Goal: Obtain resource: Download file/media

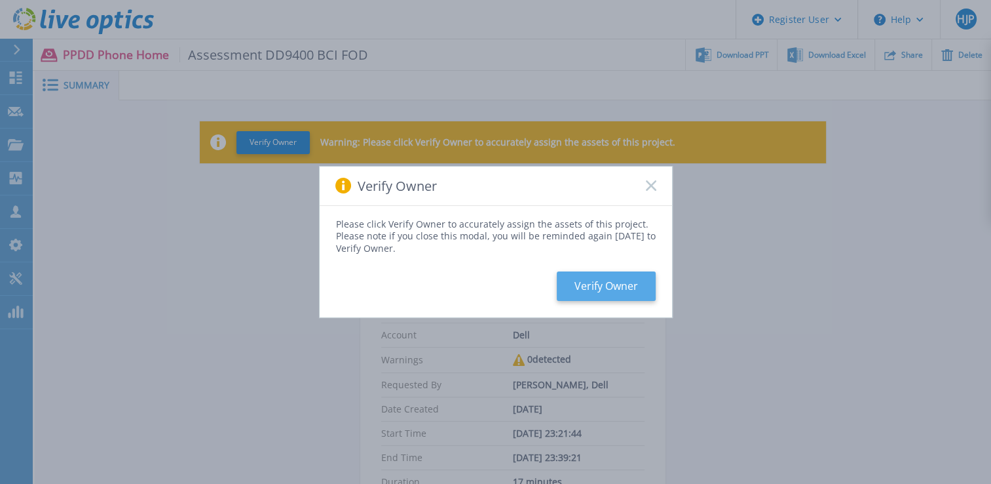
click at [571, 279] on button "Verify Owner" at bounding box center [606, 285] width 99 height 29
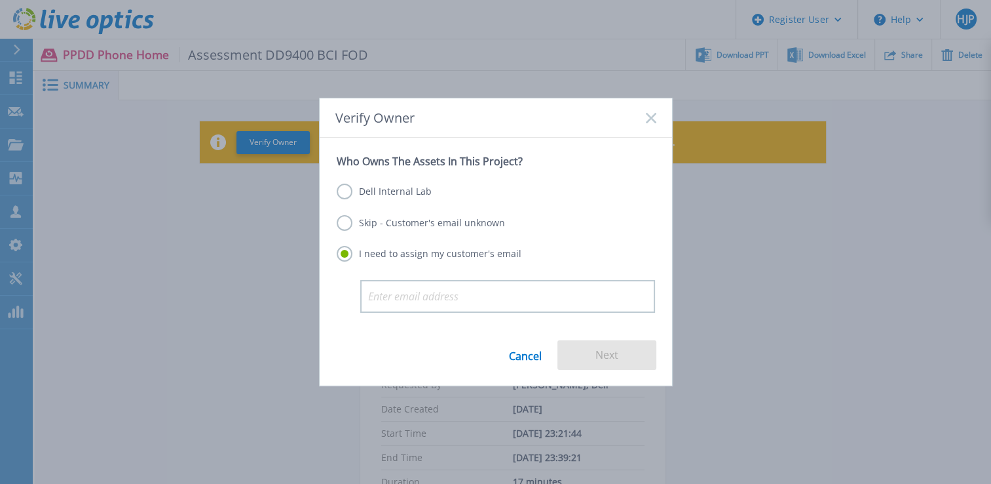
click at [390, 193] on label "Dell Internal Lab" at bounding box center [384, 191] width 95 height 16
click at [0, 0] on input "Dell Internal Lab" at bounding box center [0, 0] width 0 height 0
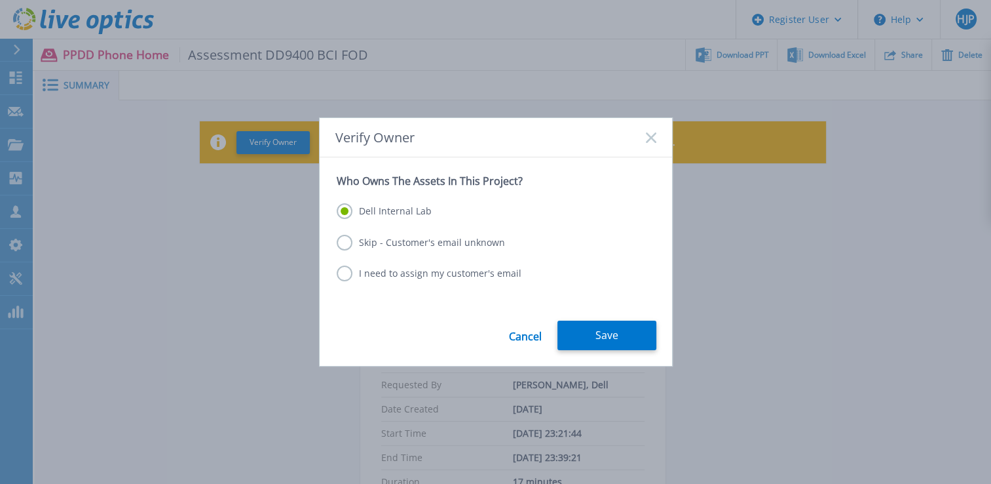
click at [398, 237] on label "Skip - Customer's email unknown" at bounding box center [421, 243] width 168 height 16
click at [0, 0] on input "Skip - Customer's email unknown" at bounding box center [0, 0] width 0 height 0
click at [410, 209] on label "Dell Internal Lab" at bounding box center [384, 211] width 95 height 16
click at [0, 0] on input "Dell Internal Lab" at bounding box center [0, 0] width 0 height 0
click at [605, 337] on button "Save" at bounding box center [607, 334] width 99 height 29
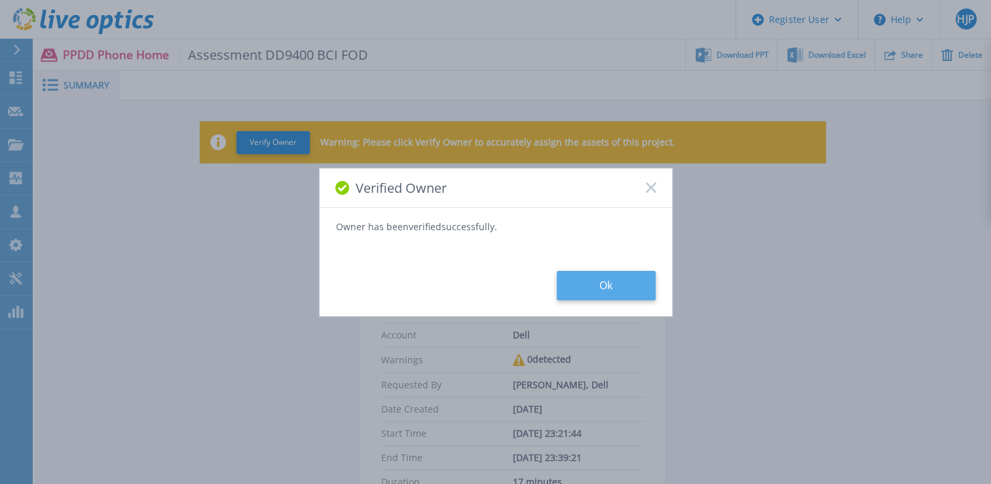
click at [593, 278] on button "Ok" at bounding box center [606, 285] width 99 height 29
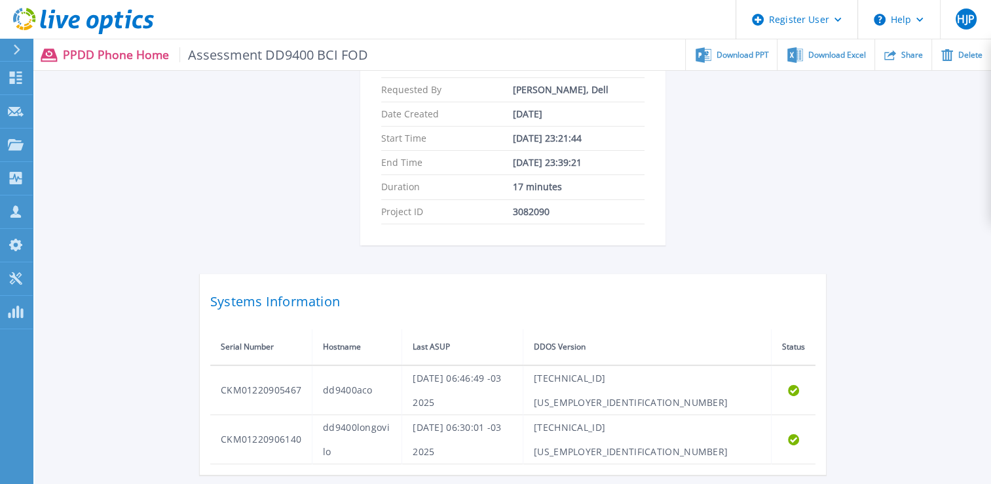
scroll to position [274, 0]
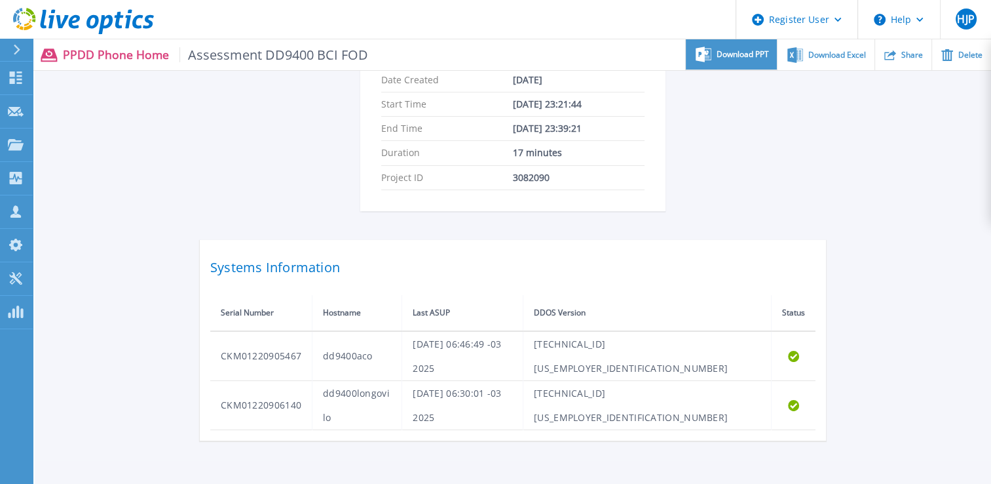
click at [754, 61] on div "Download PPT" at bounding box center [731, 54] width 91 height 31
click at [646, 216] on div "Assessment DD9400 BCI FOD Status Complete Owner Hector Jofre Pena Account Dell …" at bounding box center [513, 143] width 626 height 593
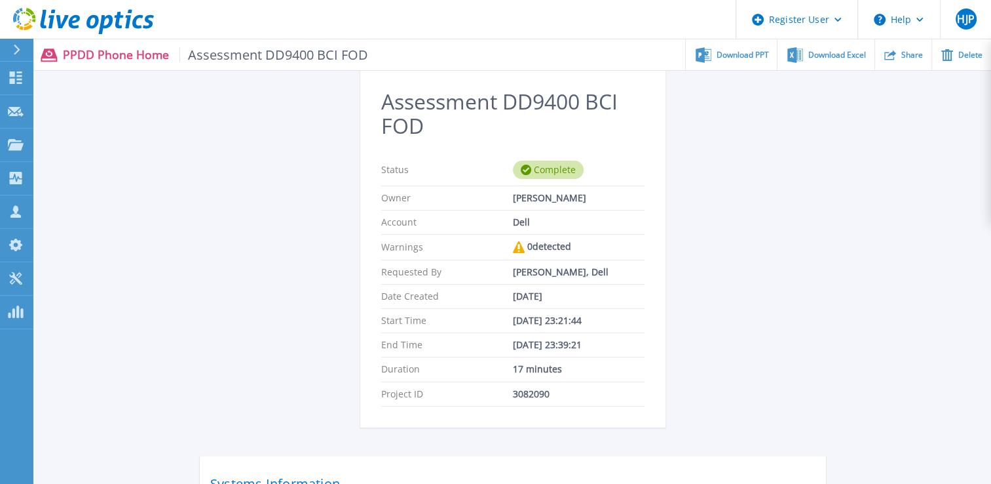
scroll to position [51, 0]
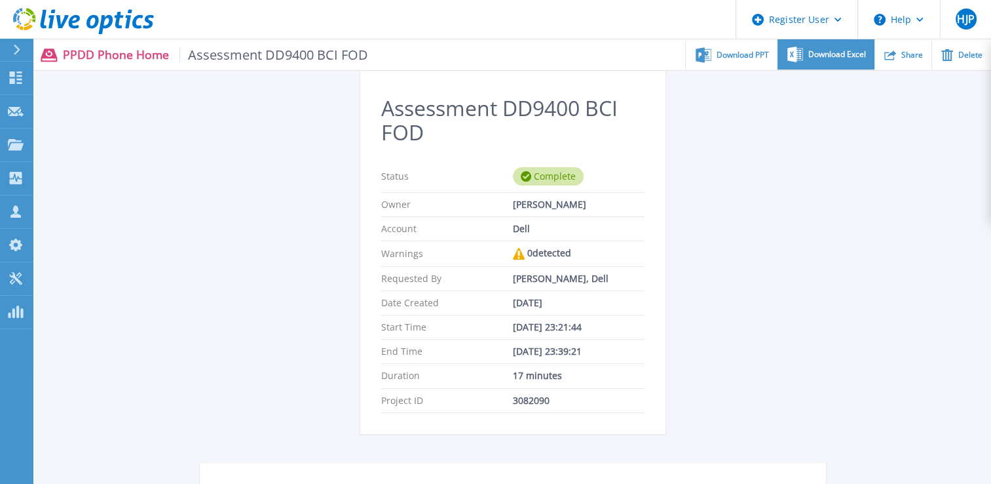
click at [833, 56] on span "Download Excel" at bounding box center [837, 54] width 58 height 8
